Goal: Task Accomplishment & Management: Manage account settings

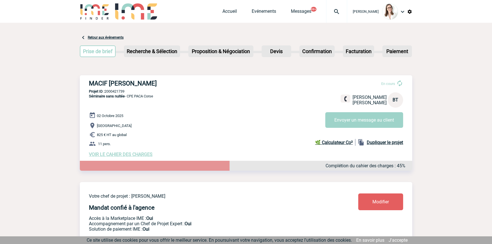
click at [328, 11] on img at bounding box center [336, 11] width 20 height 7
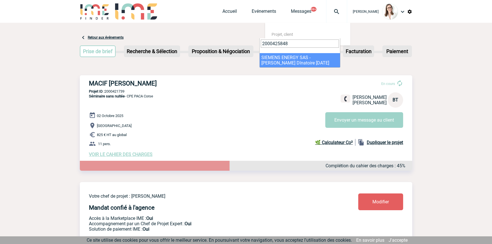
type input "2000425848"
select select "25349"
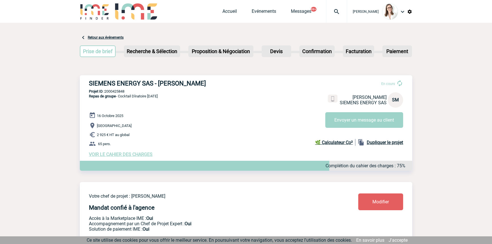
click at [132, 157] on span "VOIR LE CAHIER DES CHARGES" at bounding box center [121, 154] width 64 height 5
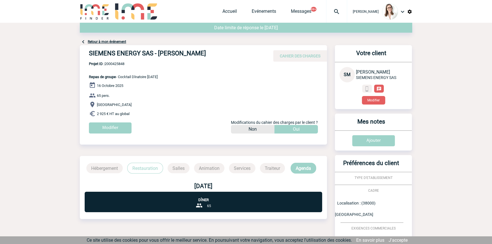
scroll to position [83, 0]
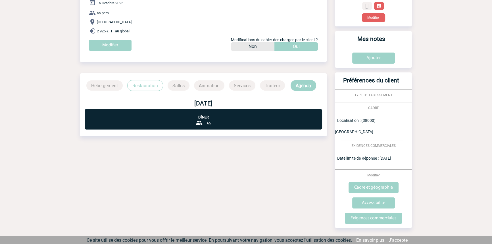
click at [150, 90] on p "Restauration" at bounding box center [145, 85] width 36 height 11
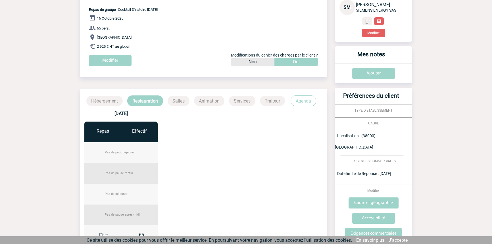
scroll to position [153, 0]
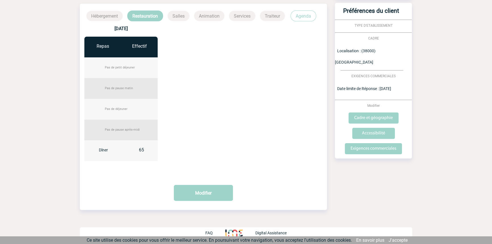
click at [303, 15] on p "Agenda" at bounding box center [304, 16] width 26 height 11
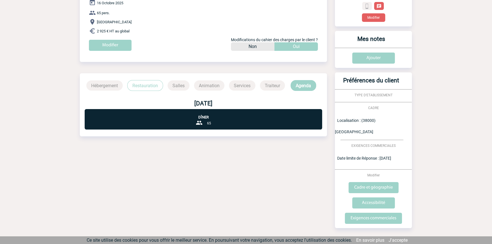
click at [151, 86] on p "Restauration" at bounding box center [145, 85] width 36 height 11
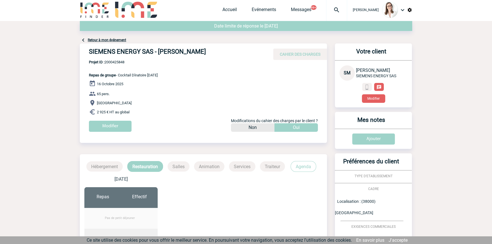
scroll to position [0, 0]
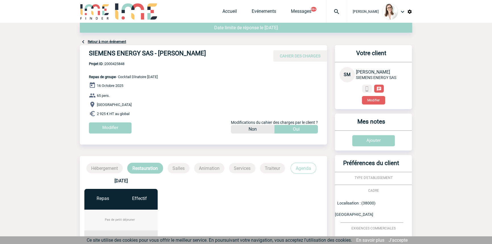
click at [116, 42] on link "Retour à mon événement" at bounding box center [107, 42] width 38 height 4
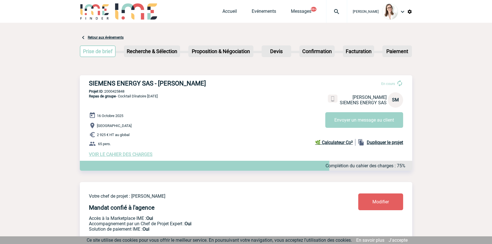
click at [366, 128] on p "[GEOGRAPHIC_DATA]" at bounding box center [250, 125] width 323 height 7
click at [369, 123] on button "Envoyer un message au client" at bounding box center [364, 120] width 78 height 16
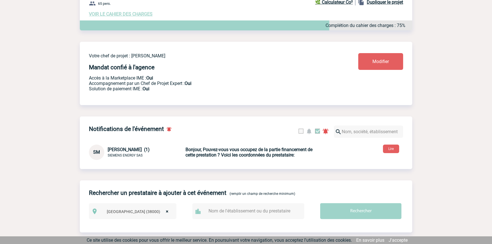
scroll to position [58, 0]
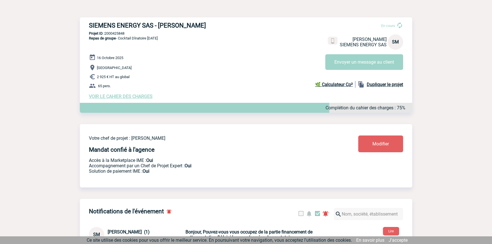
click at [111, 98] on span "VOIR LE CAHIER DES CHARGES" at bounding box center [121, 96] width 64 height 5
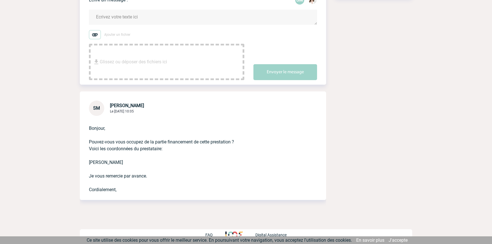
scroll to position [107, 0]
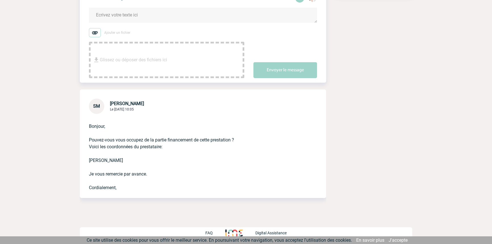
drag, startPoint x: 181, startPoint y: 137, endPoint x: 190, endPoint y: 146, distance: 12.9
click at [182, 137] on p "Bonjour, Pouvez-vous vous occupez de la partie financement de cette prestation …" at bounding box center [195, 152] width 212 height 77
click at [214, 167] on p "Bonjour, Pouvez-vous vous occupez de la partie financement de cette prestation …" at bounding box center [195, 152] width 212 height 77
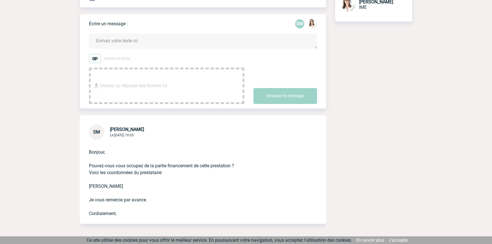
scroll to position [21, 0]
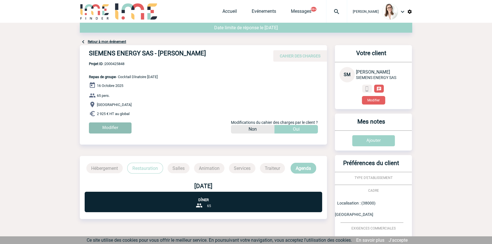
click at [110, 130] on input "Modifier" at bounding box center [110, 127] width 43 height 11
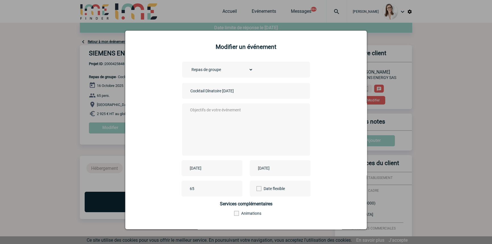
click at [207, 129] on textarea at bounding box center [245, 128] width 112 height 45
type textarea "/"
click at [189, 91] on input "Cocktail Dînatoire [DATE]" at bounding box center [229, 90] width 80 height 7
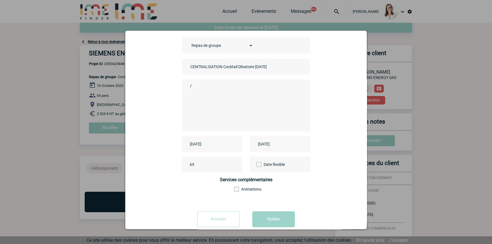
scroll to position [36, 0]
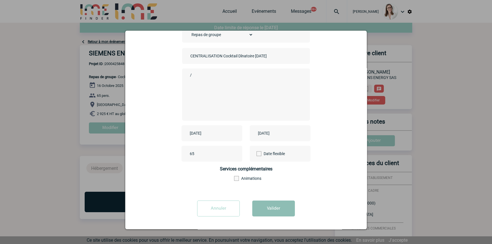
type input "CENTRALISATION Cocktail Dînatoire [DATE]"
click at [283, 205] on button "Valider" at bounding box center [273, 209] width 43 height 16
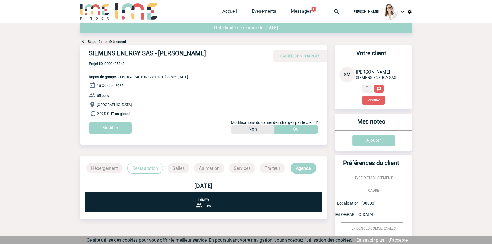
click at [115, 66] on p "Projet ID : 2000425848 Repas de groupe - CENTRALISATION Cocktail Dînatoire [DAT…" at bounding box center [134, 70] width 108 height 17
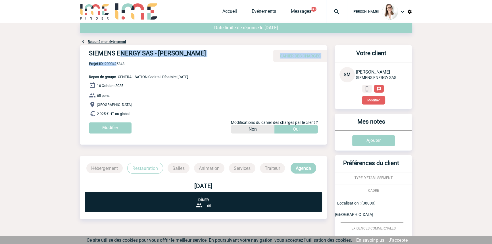
click at [119, 61] on div "SIEMENS ENERGY SAS - [PERSON_NAME] CAHIER DES CHARGES SIEMENS ENERGY SAS - [PER…" at bounding box center [203, 91] width 247 height 93
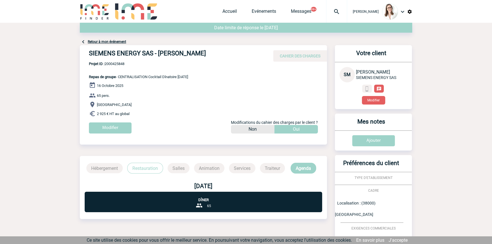
click at [119, 62] on span "Projet ID : 2000425848" at bounding box center [138, 64] width 99 height 4
click at [119, 63] on span "Projet ID : 2000425848" at bounding box center [138, 64] width 99 height 4
copy span "2000425848"
